Goal: Find specific page/section

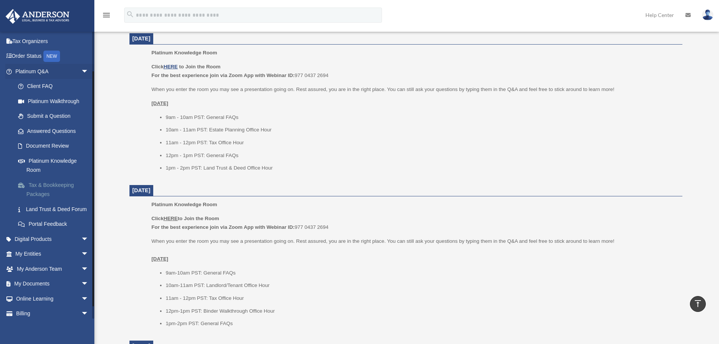
scroll to position [58, 0]
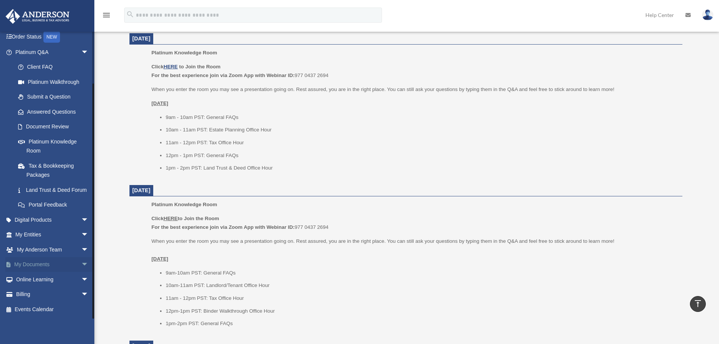
click at [48, 264] on link "My Documents arrow_drop_down" at bounding box center [52, 264] width 95 height 15
click at [81, 260] on span "arrow_drop_down" at bounding box center [88, 264] width 15 height 15
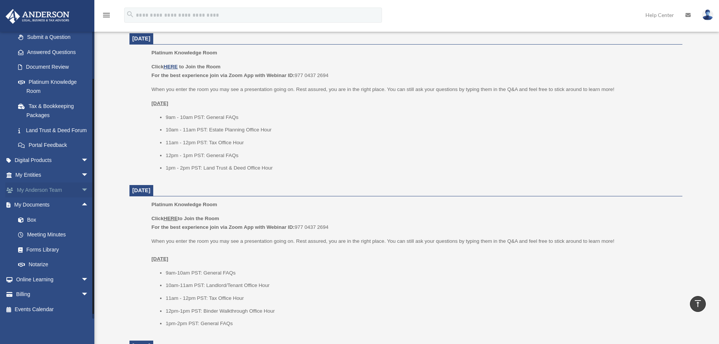
scroll to position [117, 0]
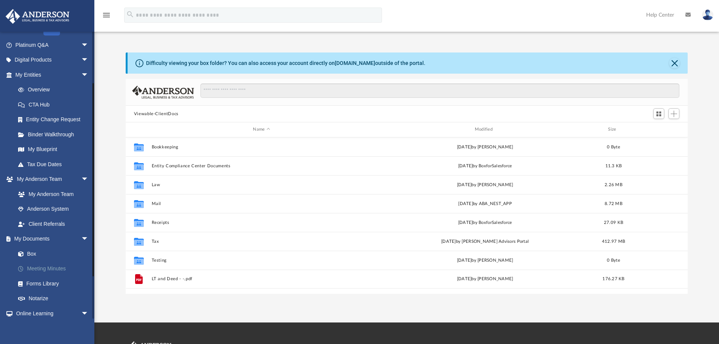
scroll to position [113, 0]
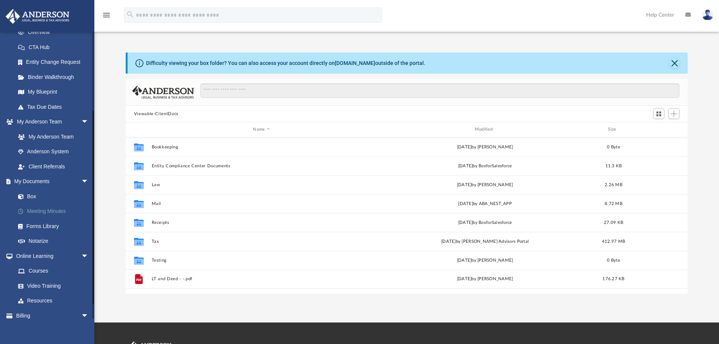
click at [51, 212] on link "Meeting Minutes" at bounding box center [55, 211] width 89 height 15
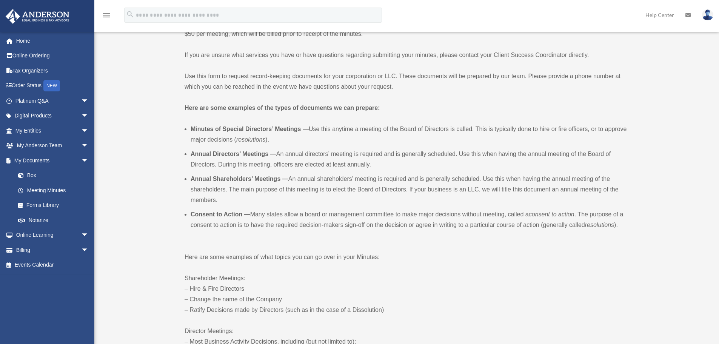
scroll to position [226, 0]
